Goal: Book appointment/travel/reservation

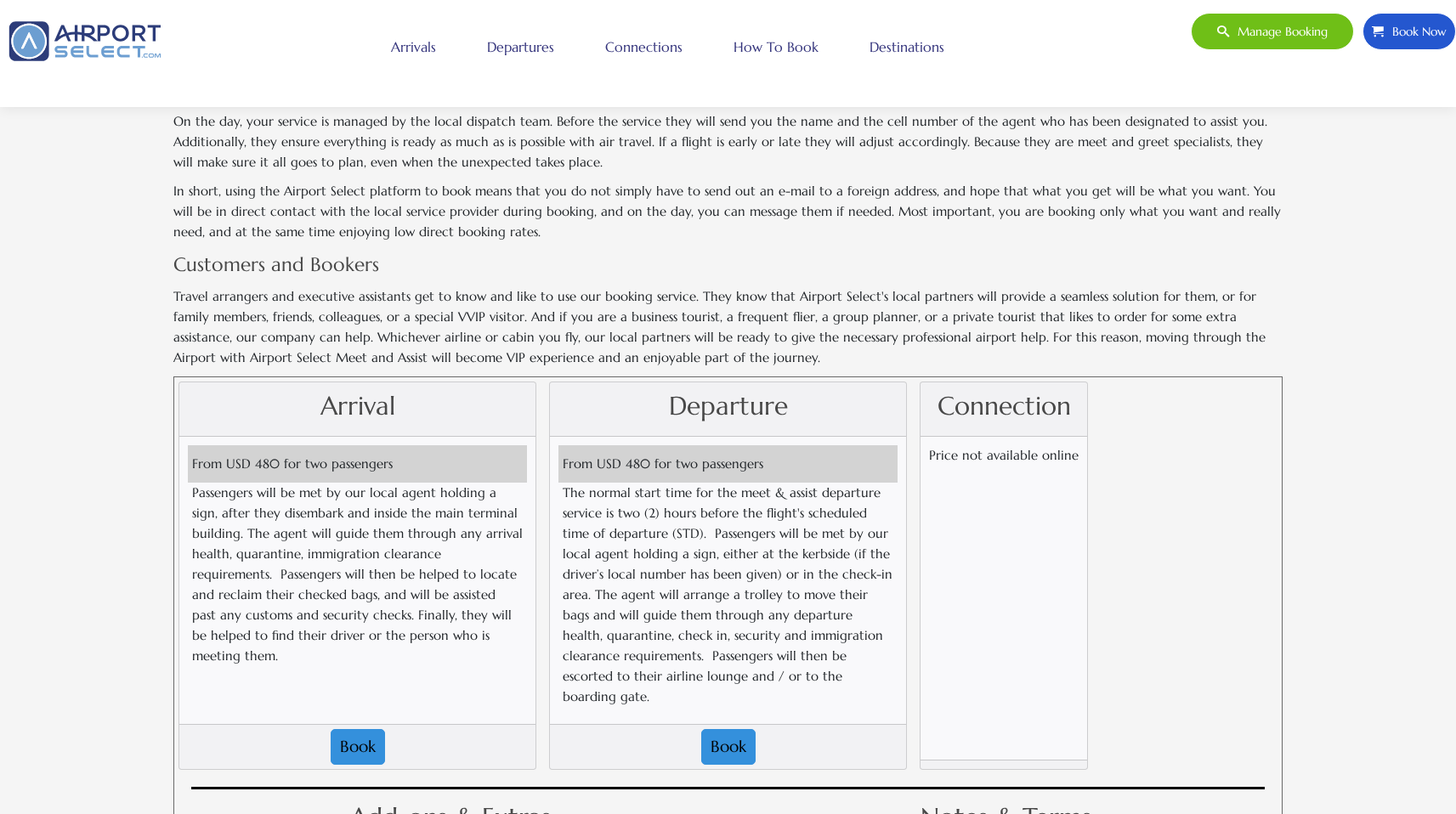
scroll to position [1254, 0]
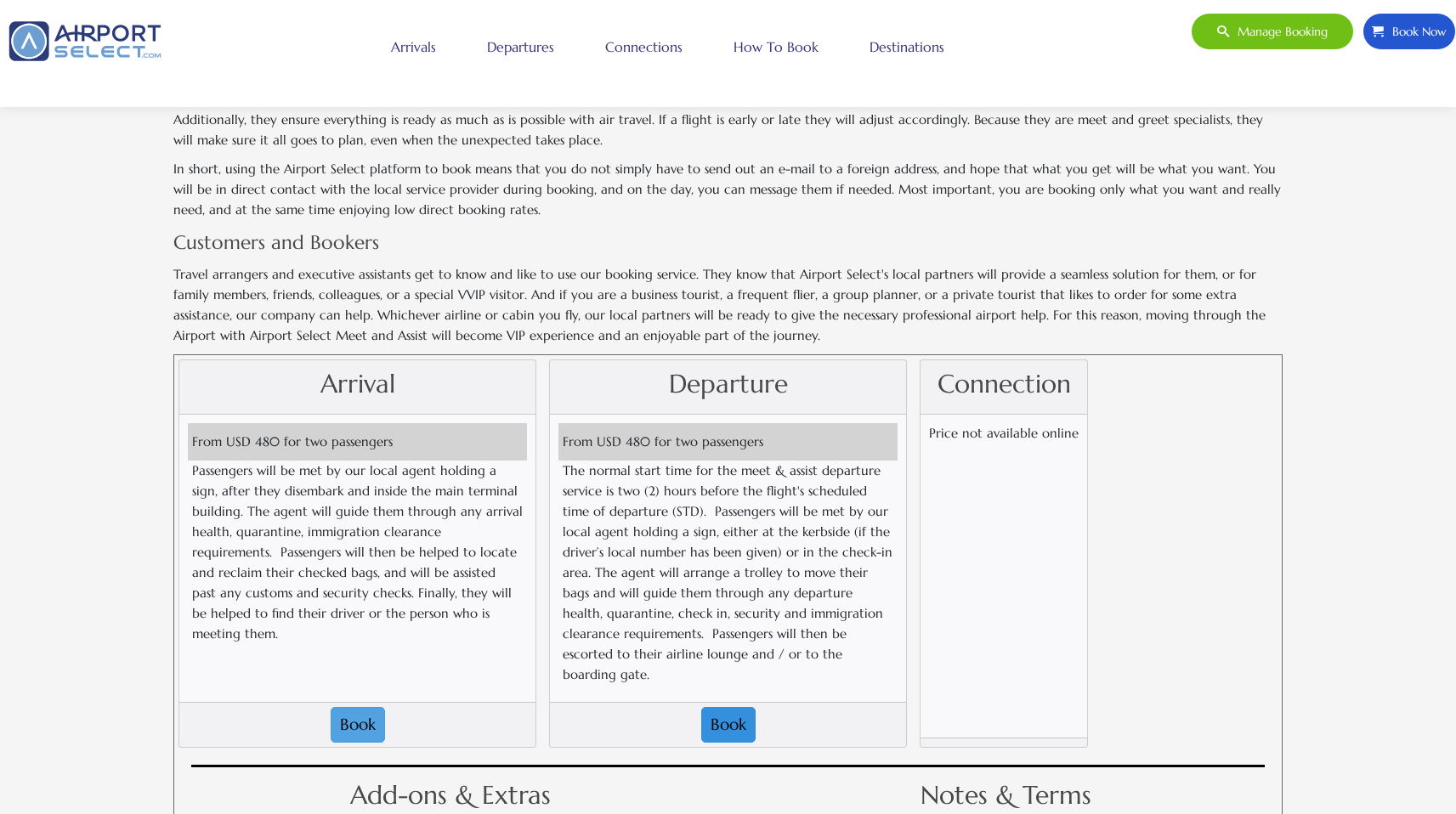
click at [352, 707] on button "Book" at bounding box center [357, 725] width 54 height 36
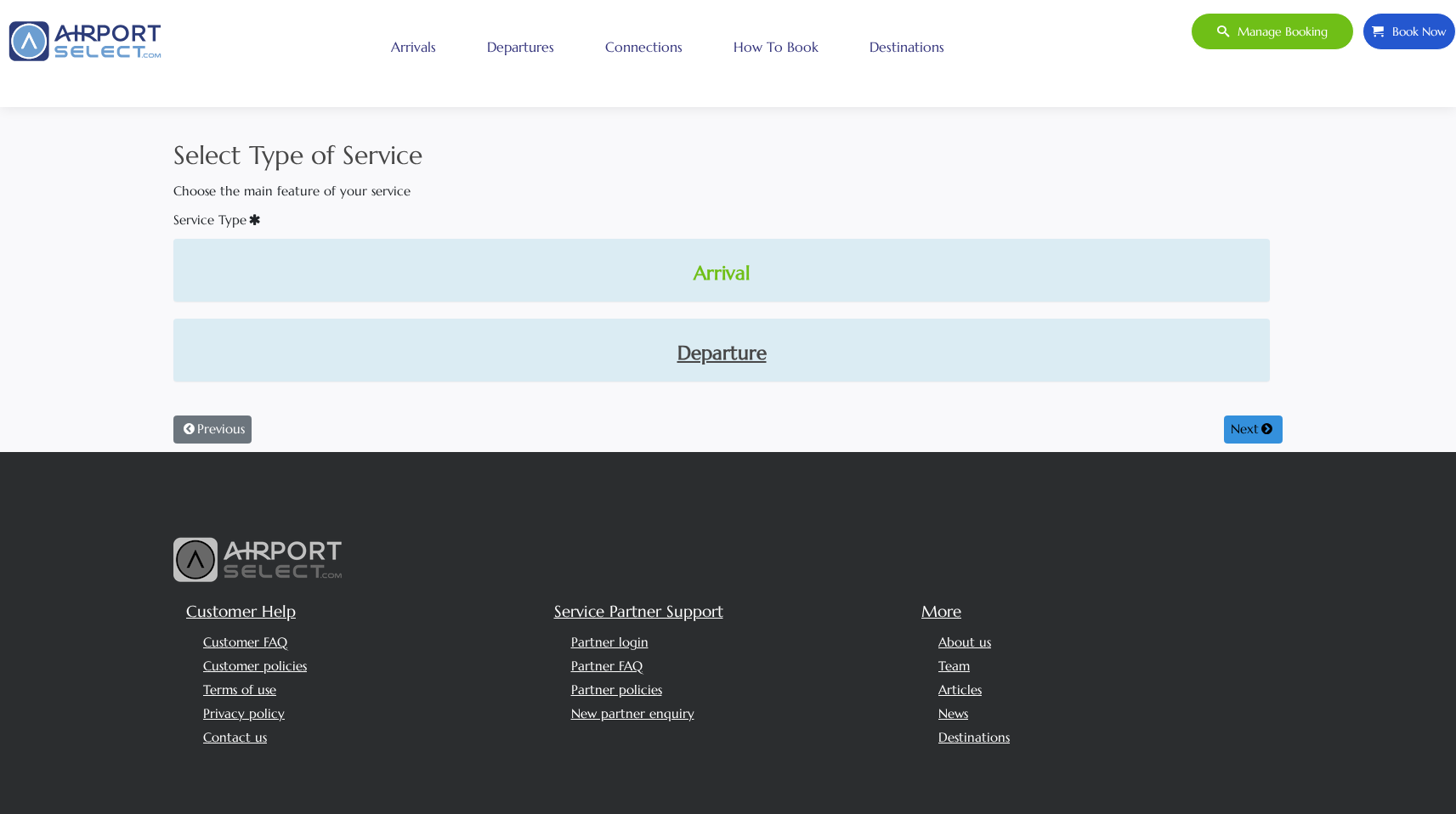
click at [726, 270] on link "Arrival" at bounding box center [721, 273] width 1069 height 28
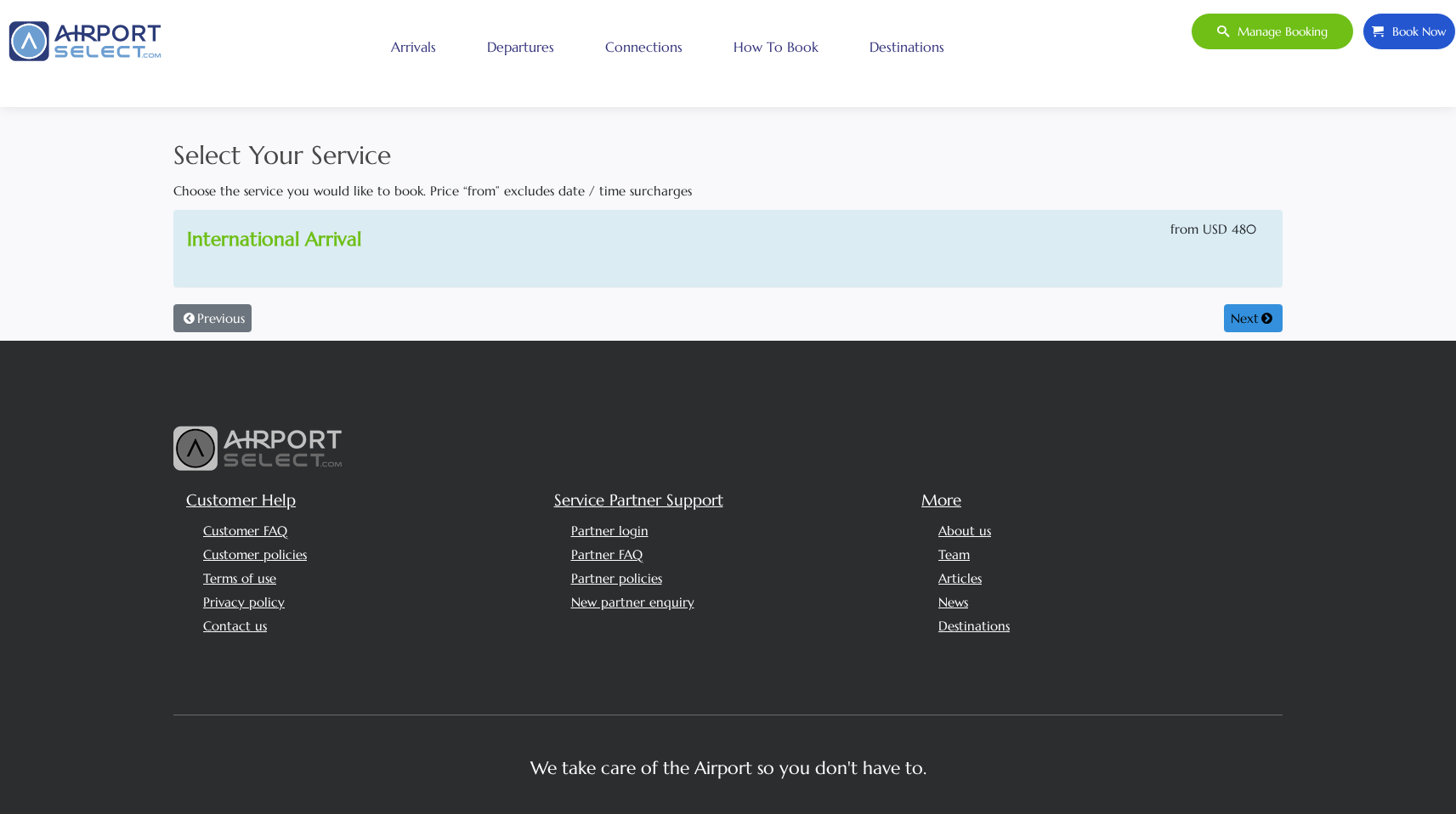
click at [313, 245] on link "International Arrival" at bounding box center [274, 238] width 175 height 24
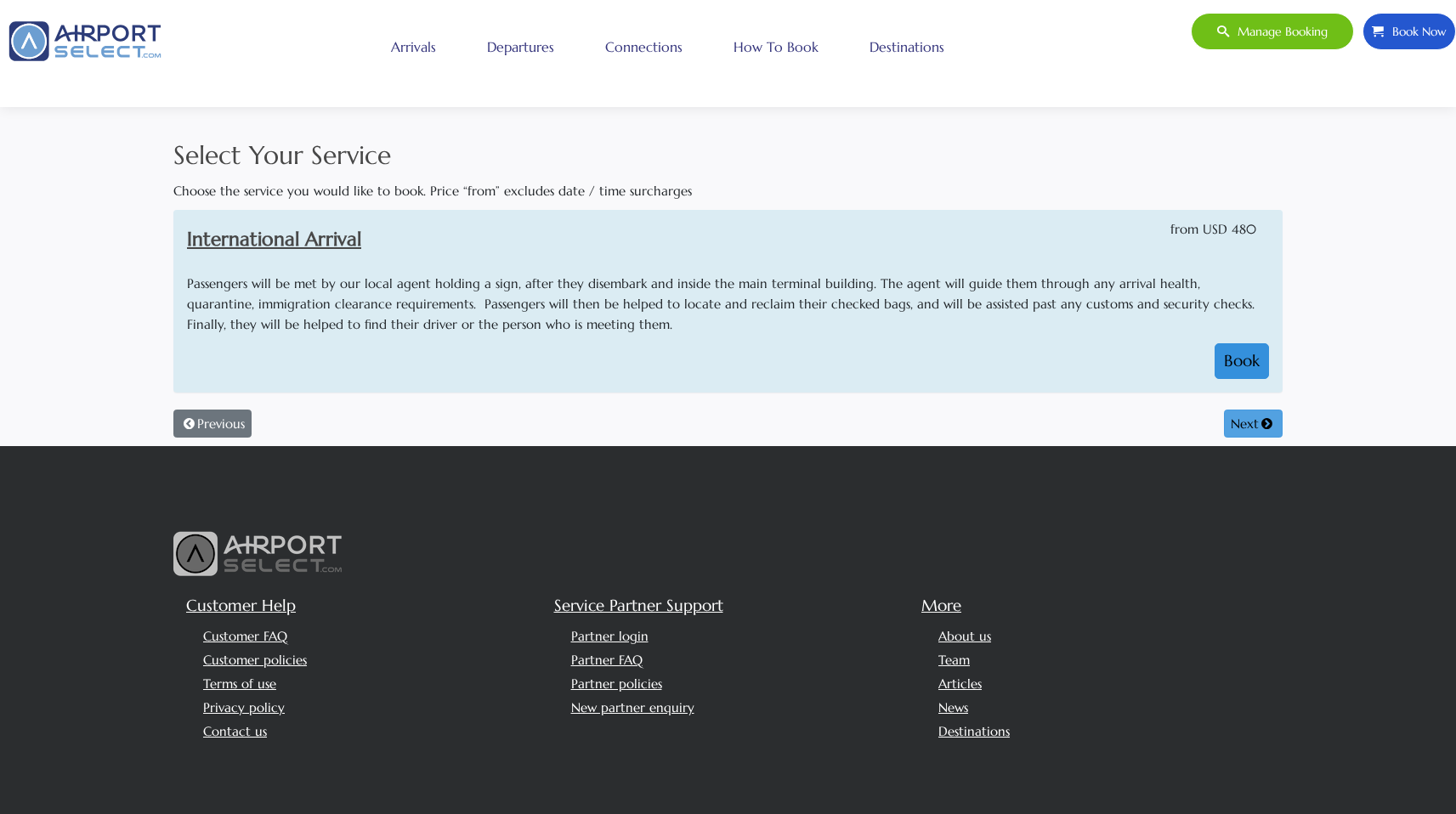
click at [1245, 423] on button "Next" at bounding box center [1253, 424] width 59 height 28
select select "1"
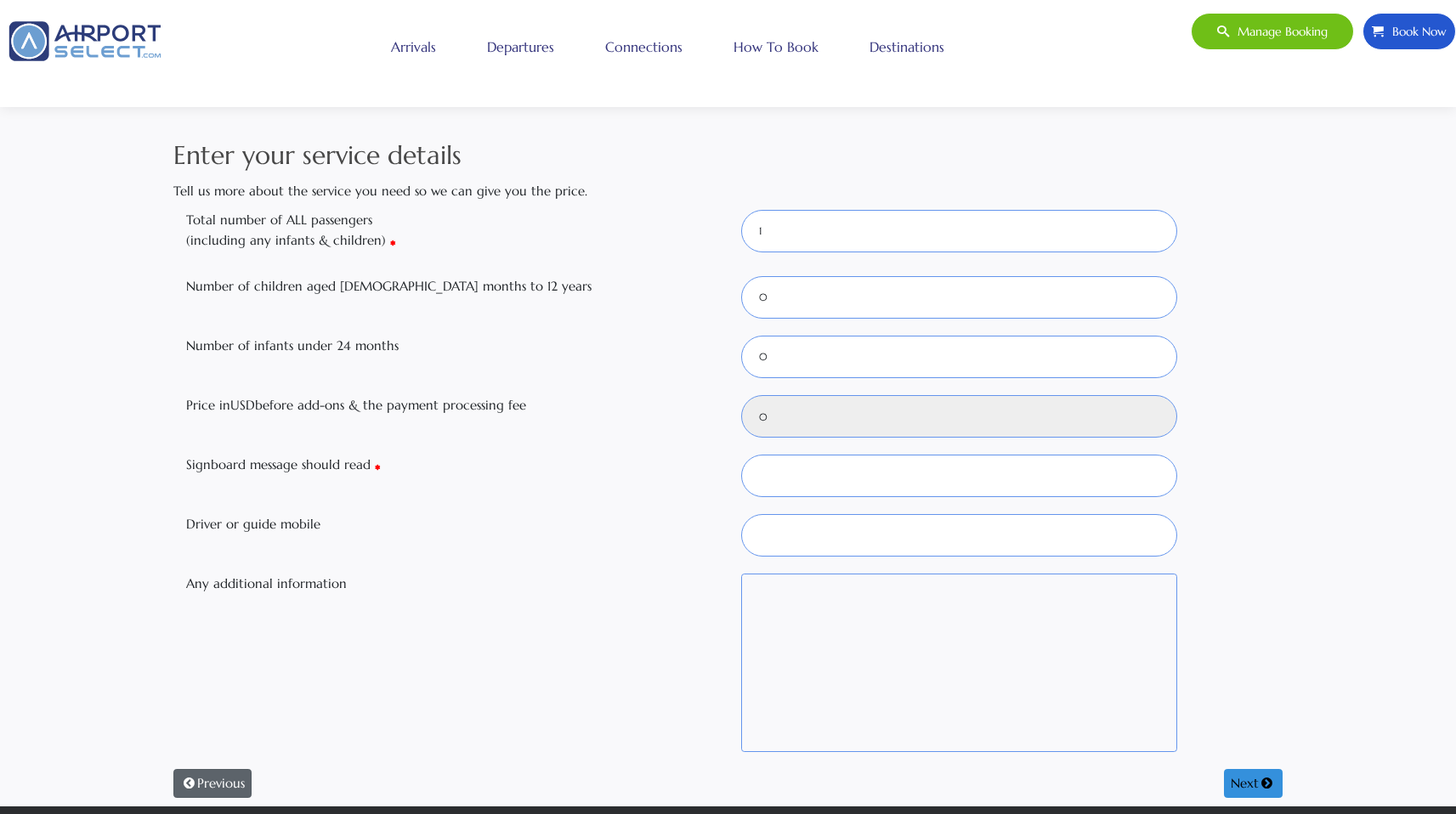
click at [213, 786] on button "Previous" at bounding box center [213, 783] width 78 height 28
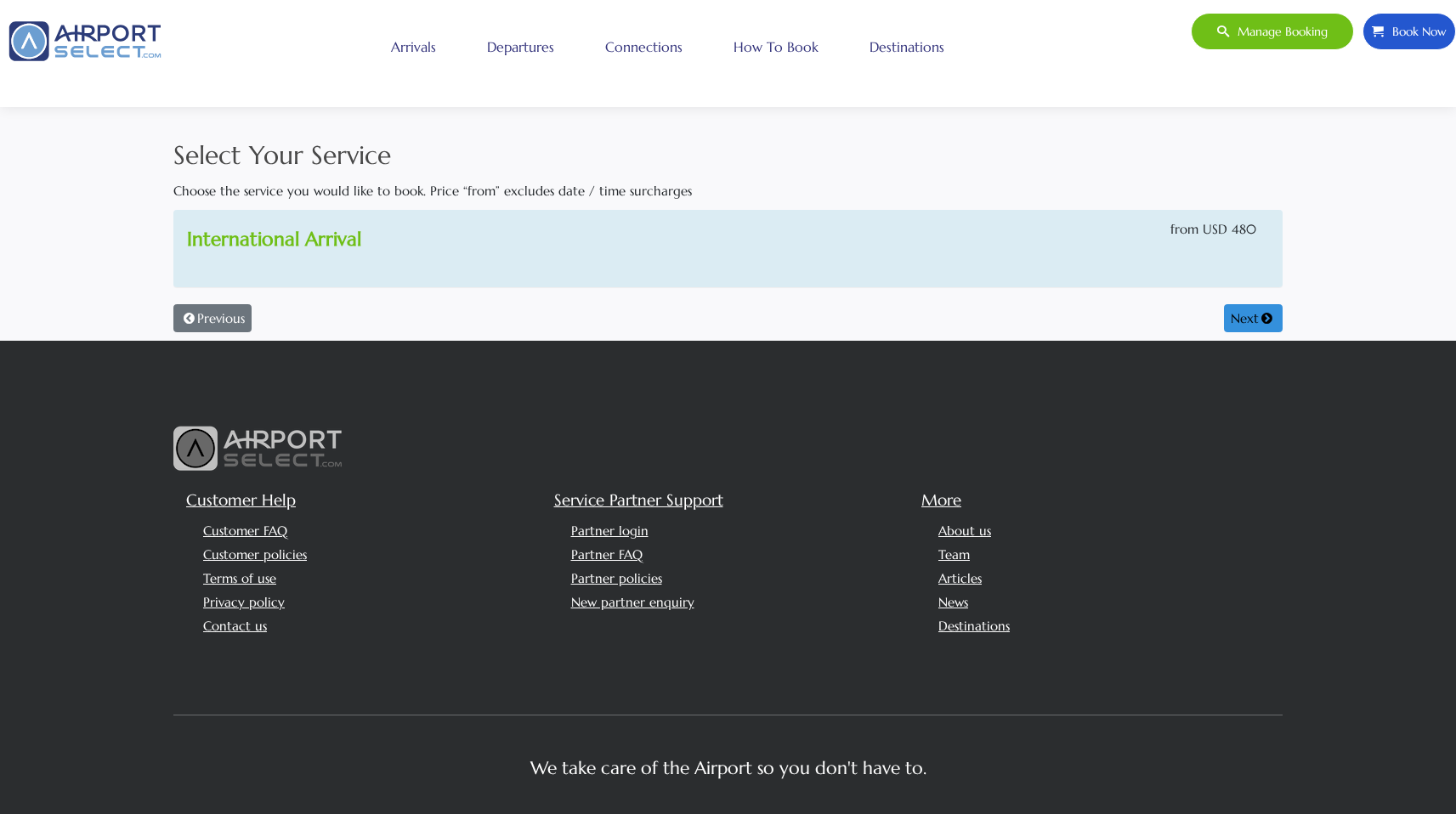
click at [267, 229] on link "International Arrival" at bounding box center [274, 238] width 175 height 24
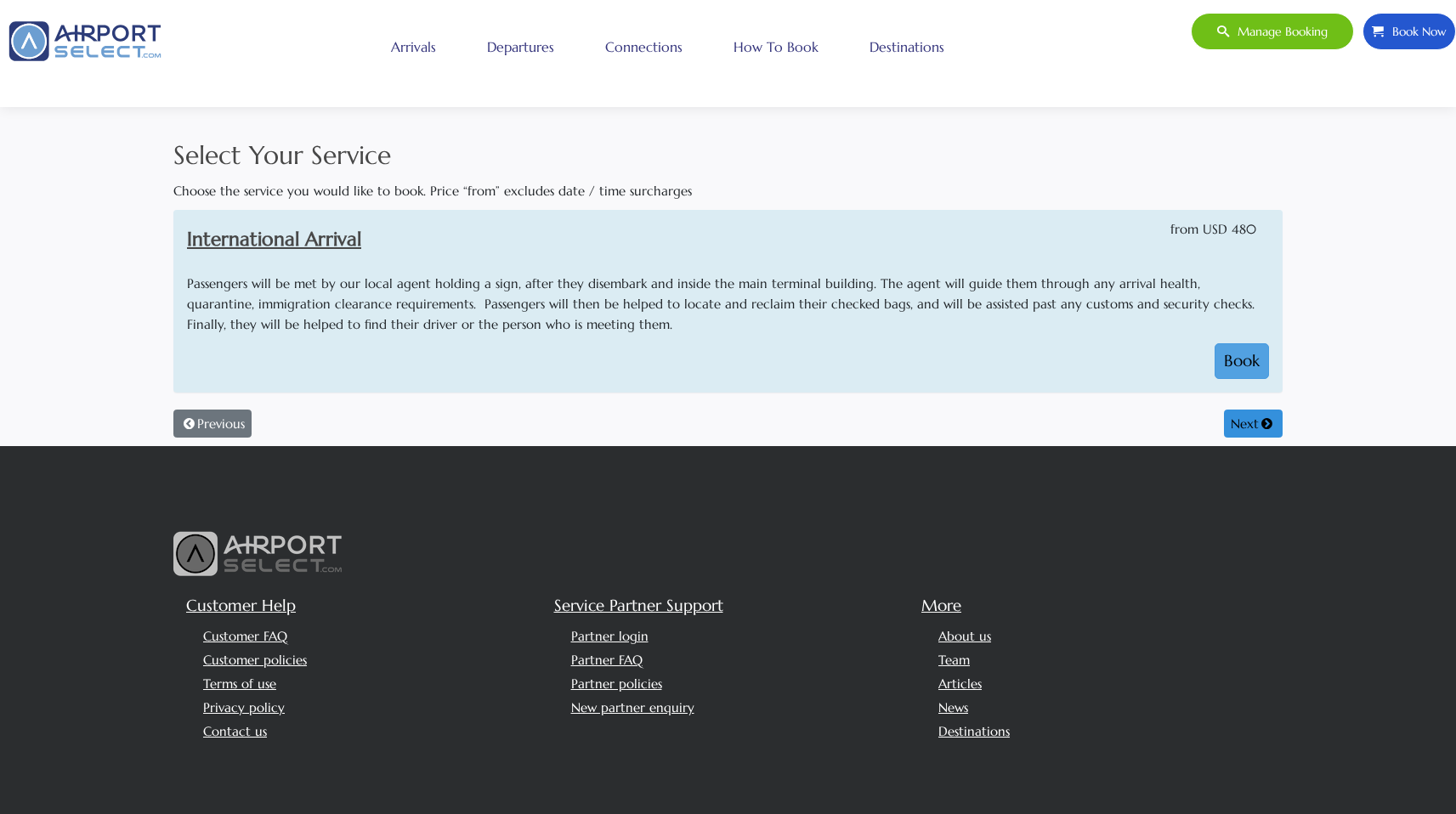
click at [1262, 367] on button "Book" at bounding box center [1241, 361] width 54 height 36
select select "1"
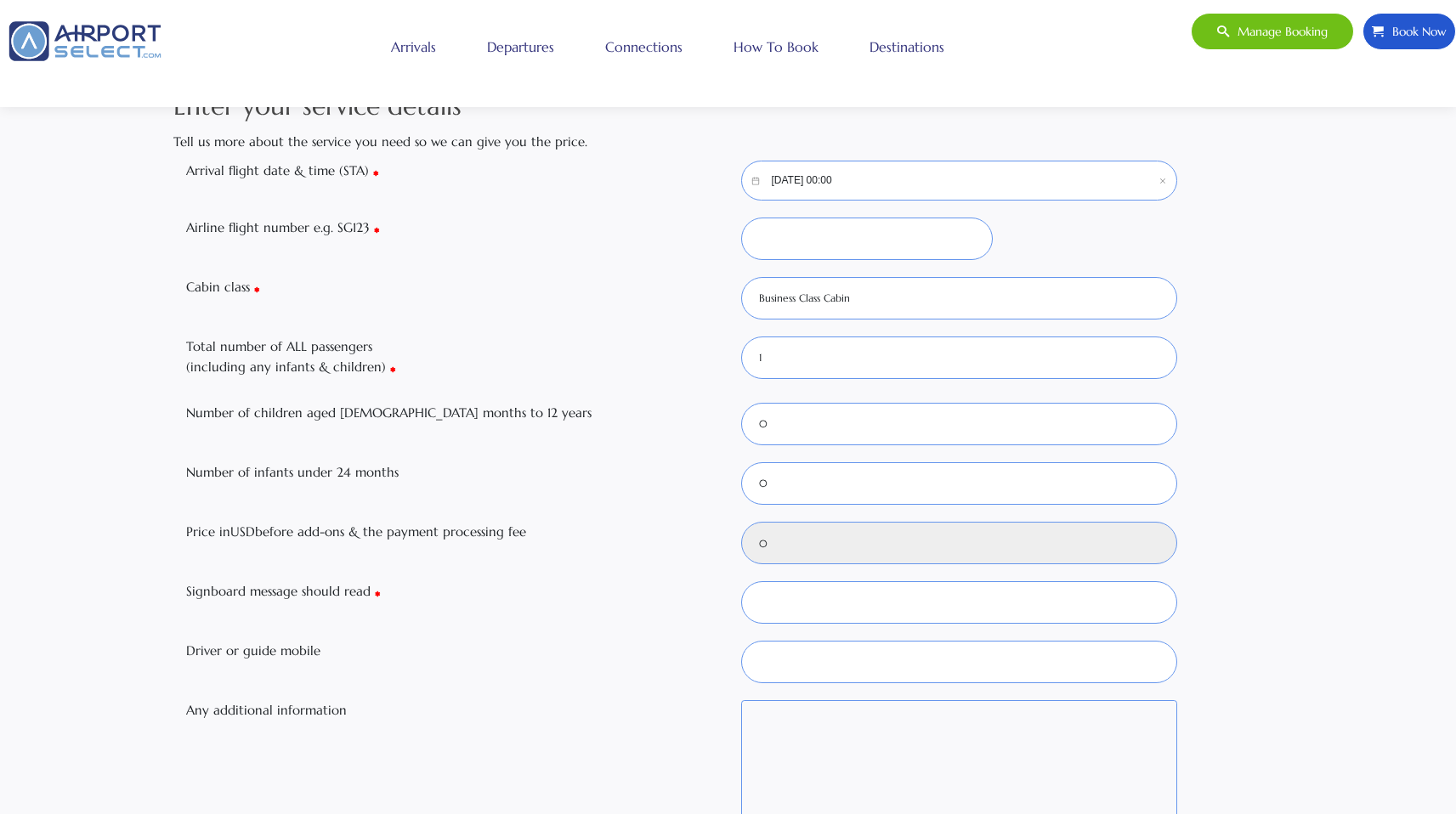
scroll to position [61, 0]
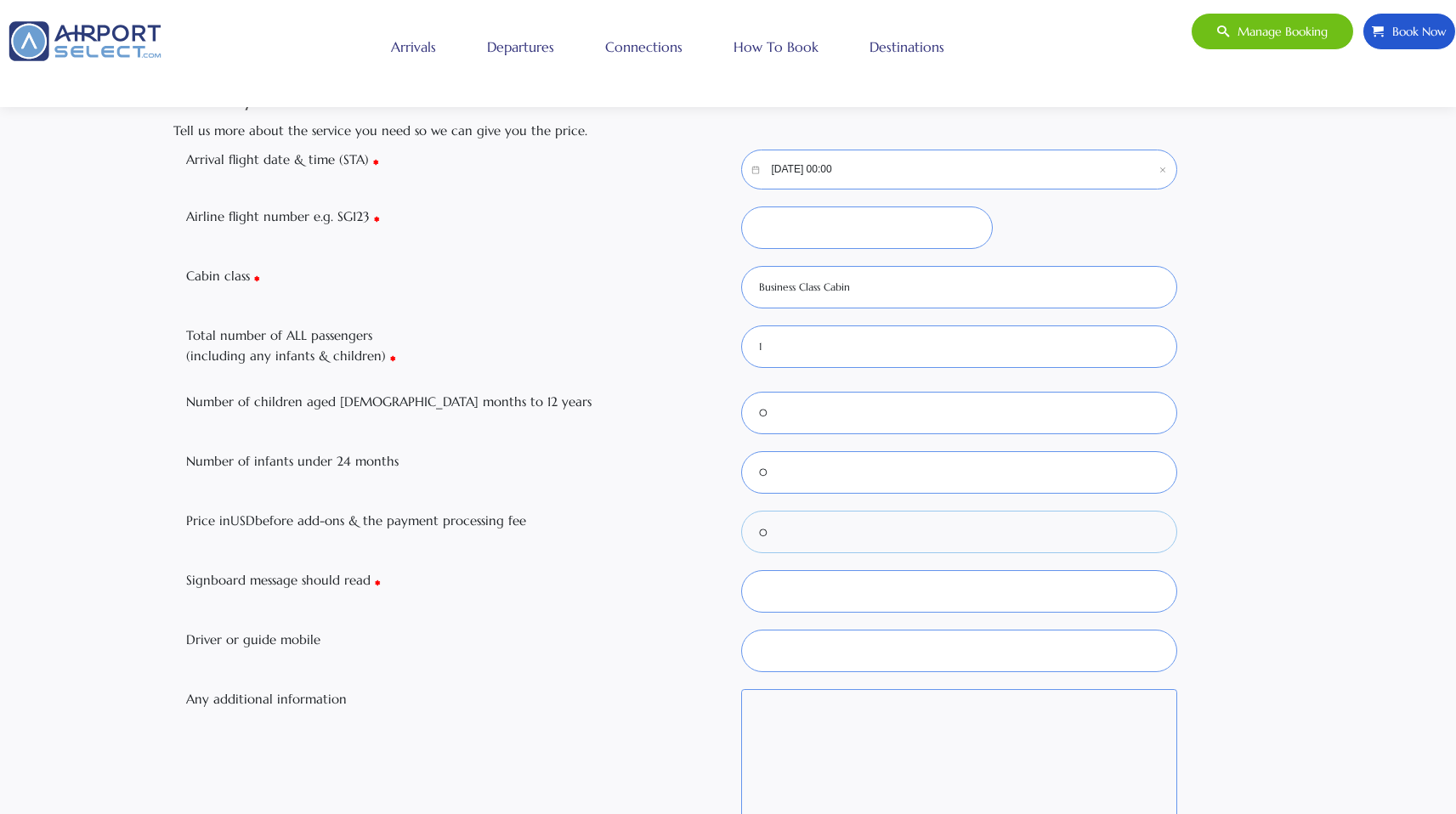
click at [778, 546] on input "0" at bounding box center [960, 531] width 437 height 43
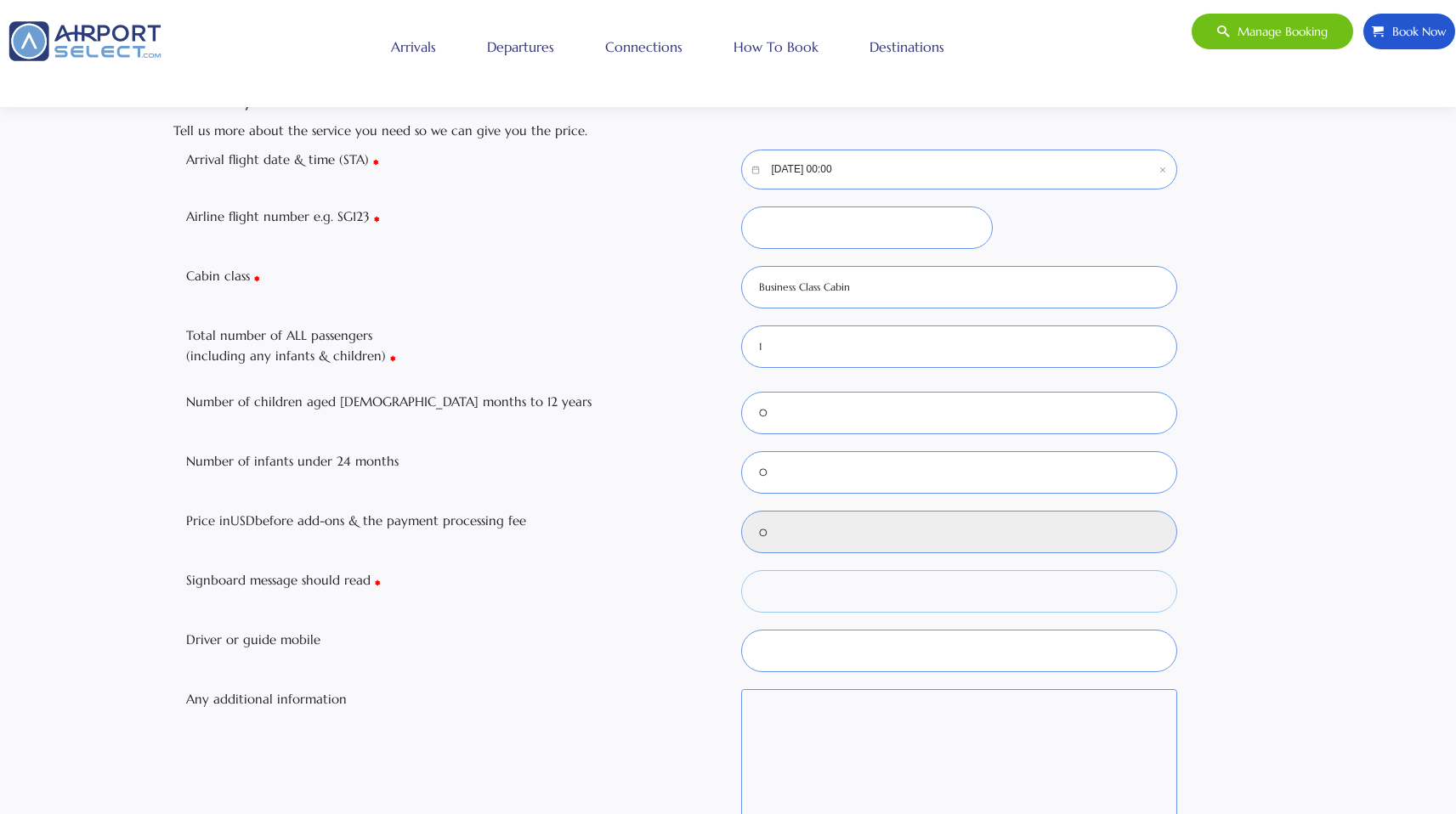
click at [758, 595] on input "Signboard message should read" at bounding box center [960, 591] width 437 height 43
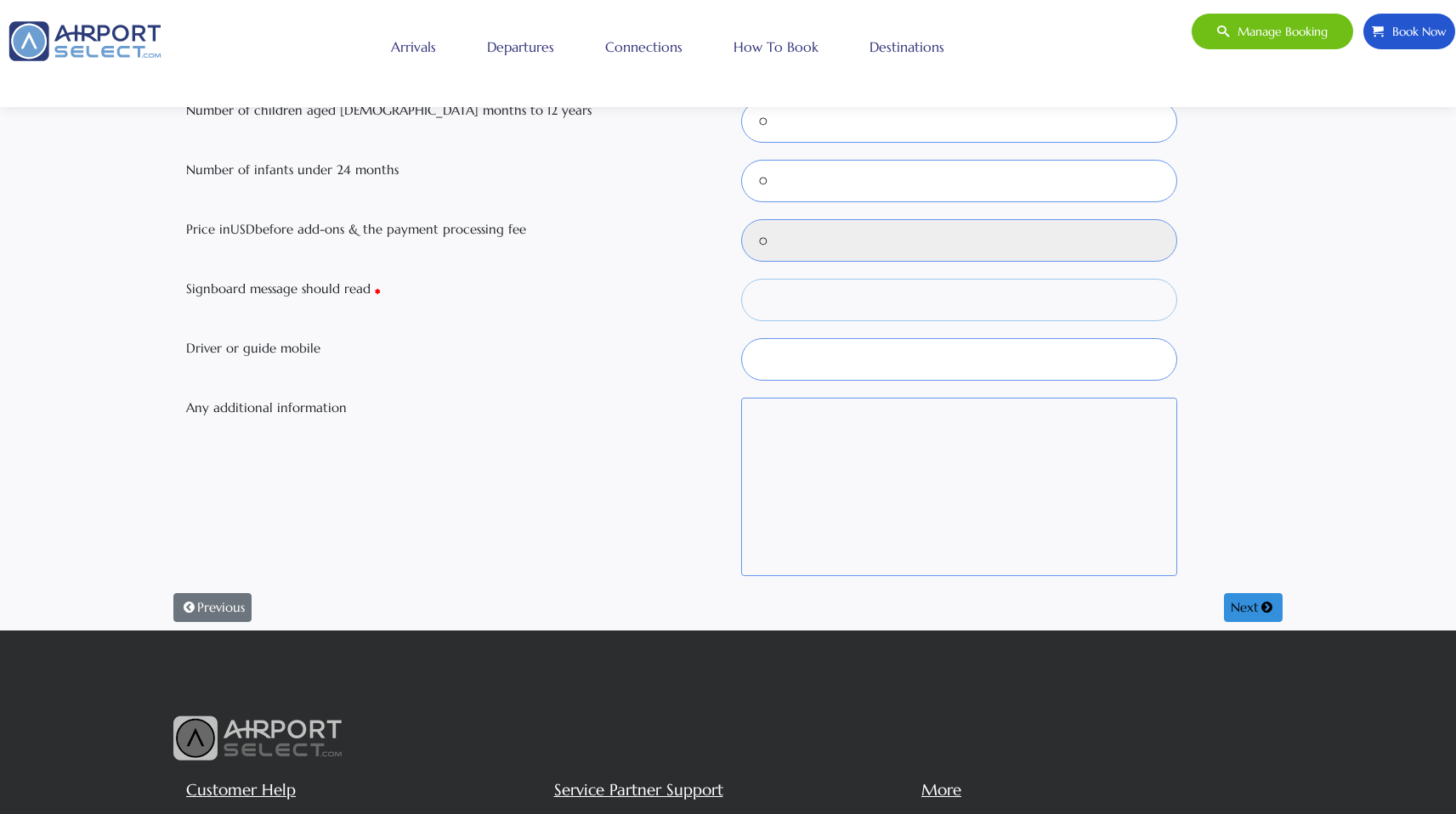
scroll to position [0, 0]
